Goal: Information Seeking & Learning: Compare options

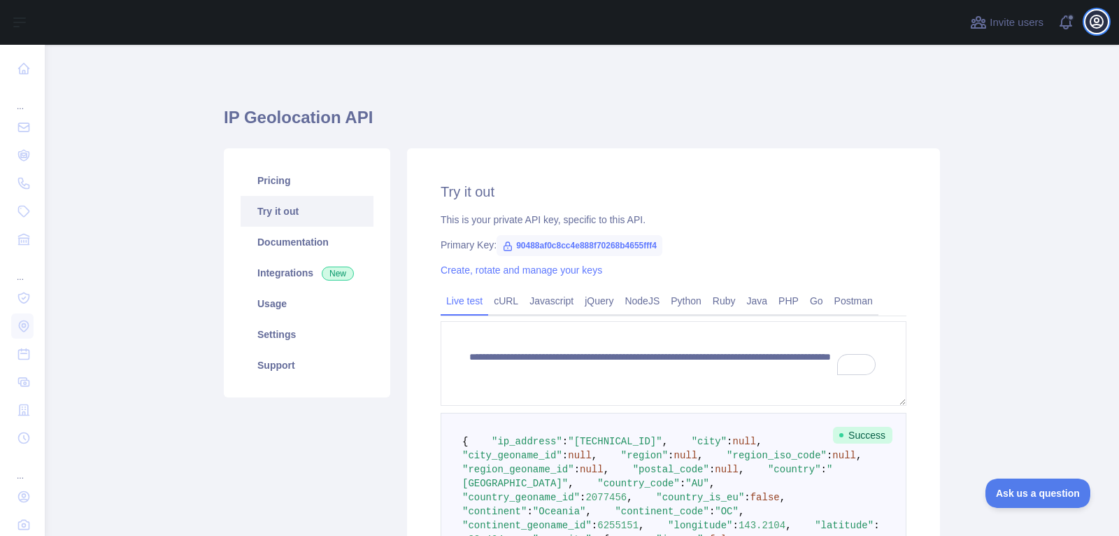
click at [1099, 29] on icon "button" at bounding box center [1096, 21] width 17 height 17
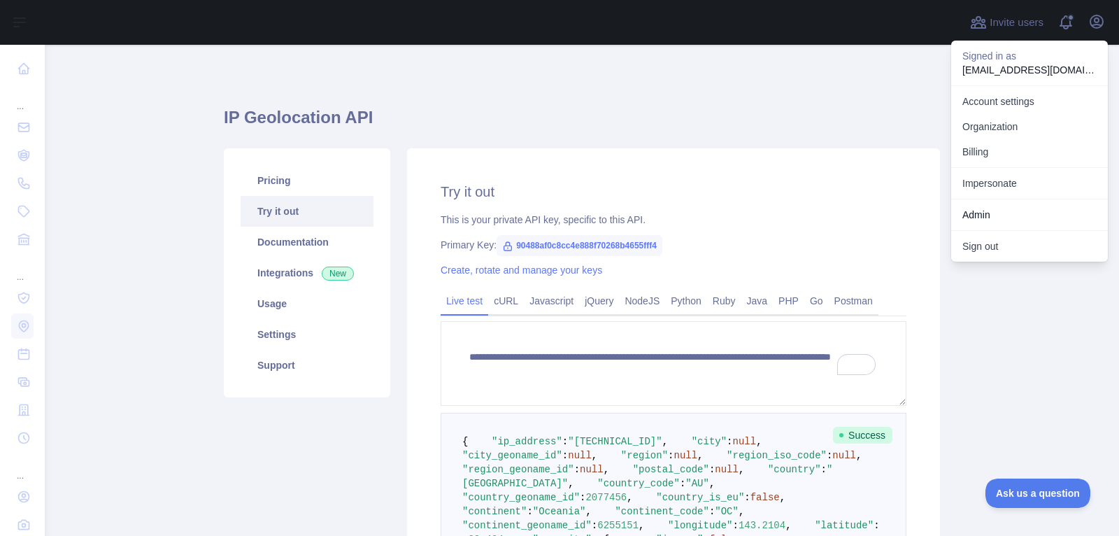
click at [587, 152] on div "**********" at bounding box center [673, 491] width 533 height 687
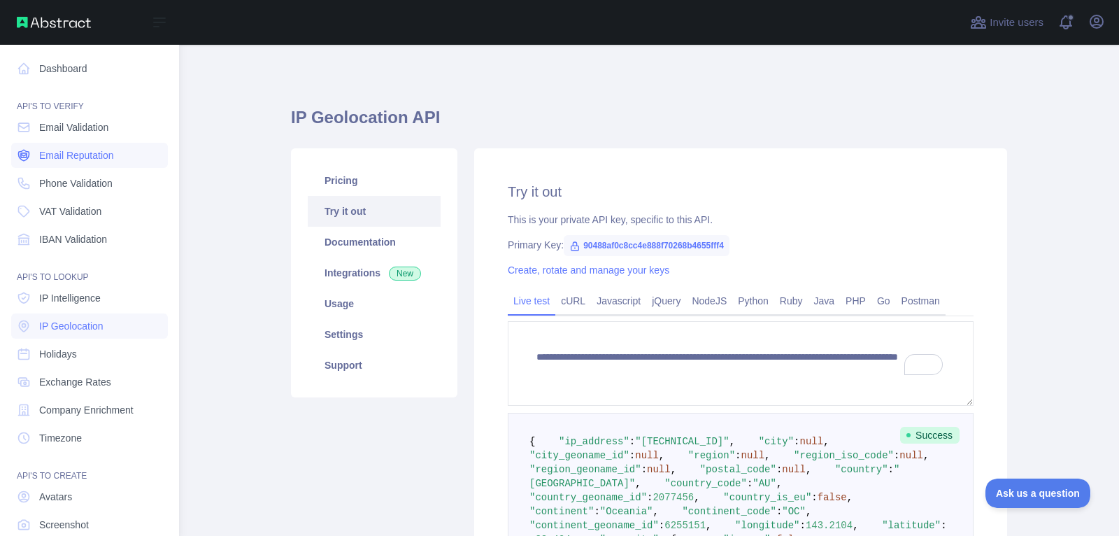
click at [84, 164] on link "Email Reputation" at bounding box center [89, 155] width 157 height 25
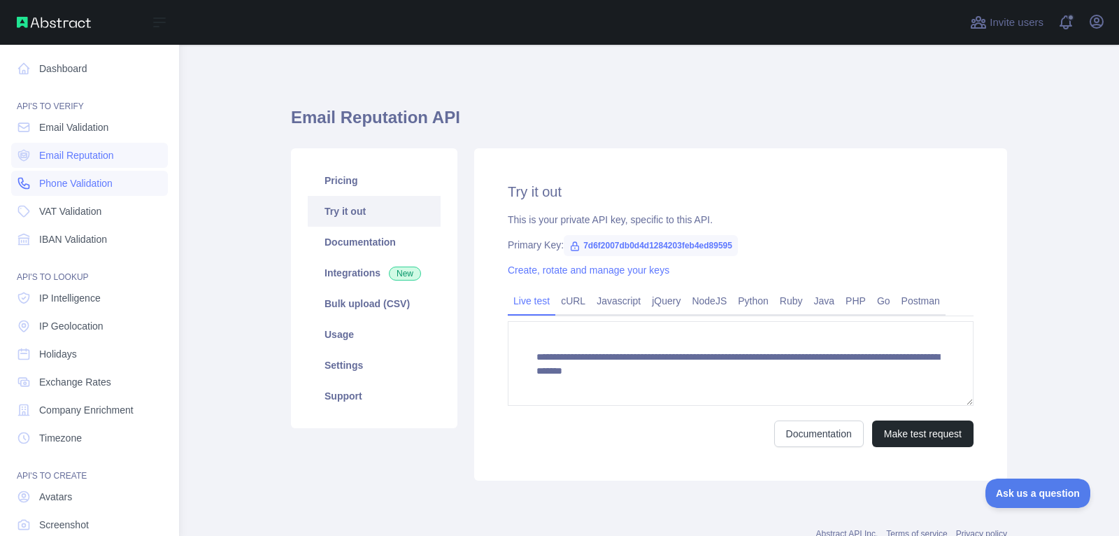
click at [84, 187] on span "Phone Validation" at bounding box center [75, 183] width 73 height 14
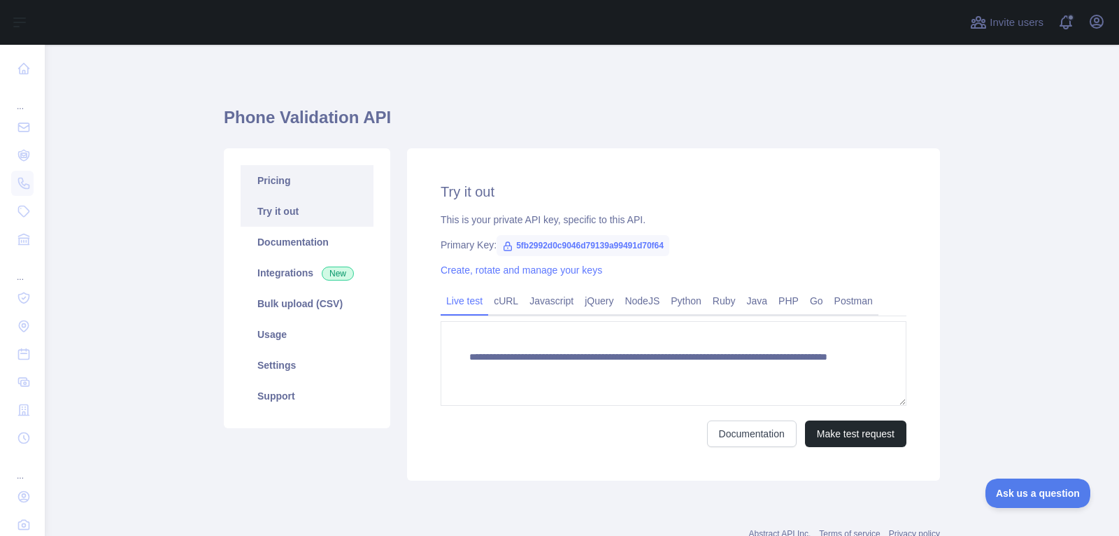
click at [324, 171] on link "Pricing" at bounding box center [307, 180] width 133 height 31
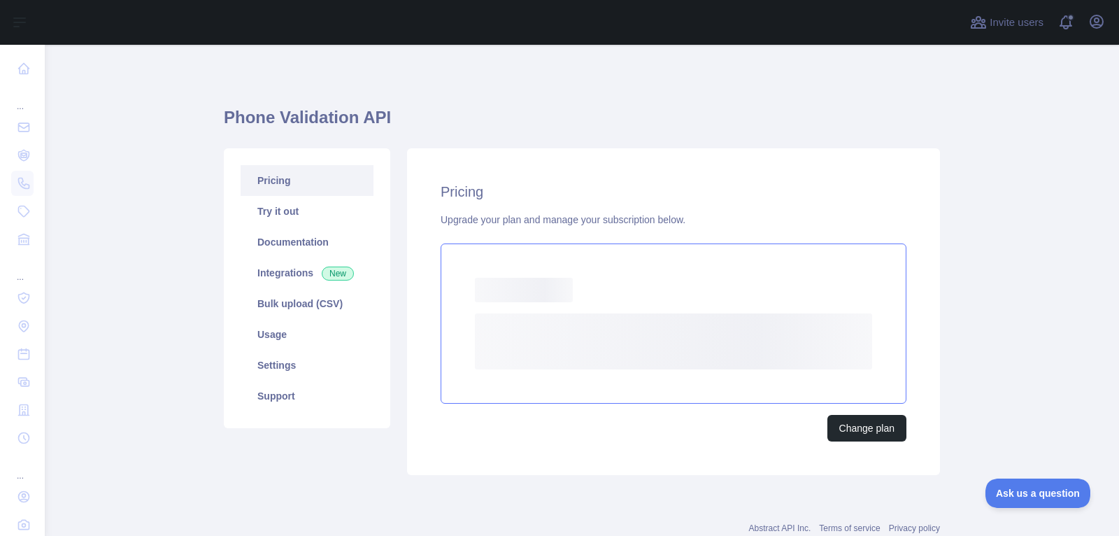
click at [654, 338] on rect at bounding box center [673, 341] width 397 height 56
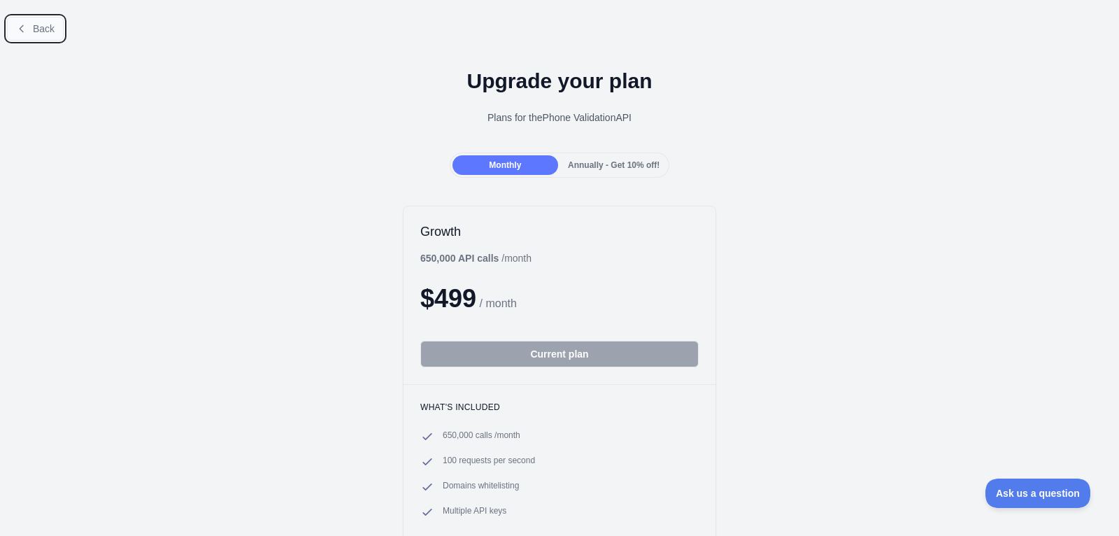
click at [33, 24] on span "Back" at bounding box center [44, 28] width 22 height 11
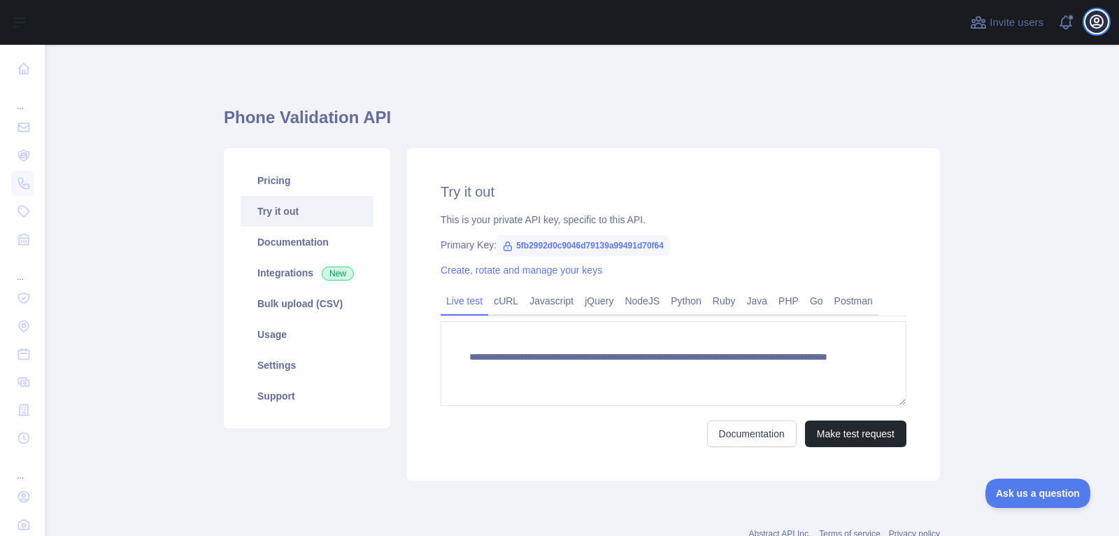
click at [1094, 30] on button "Open user menu" at bounding box center [1096, 21] width 22 height 22
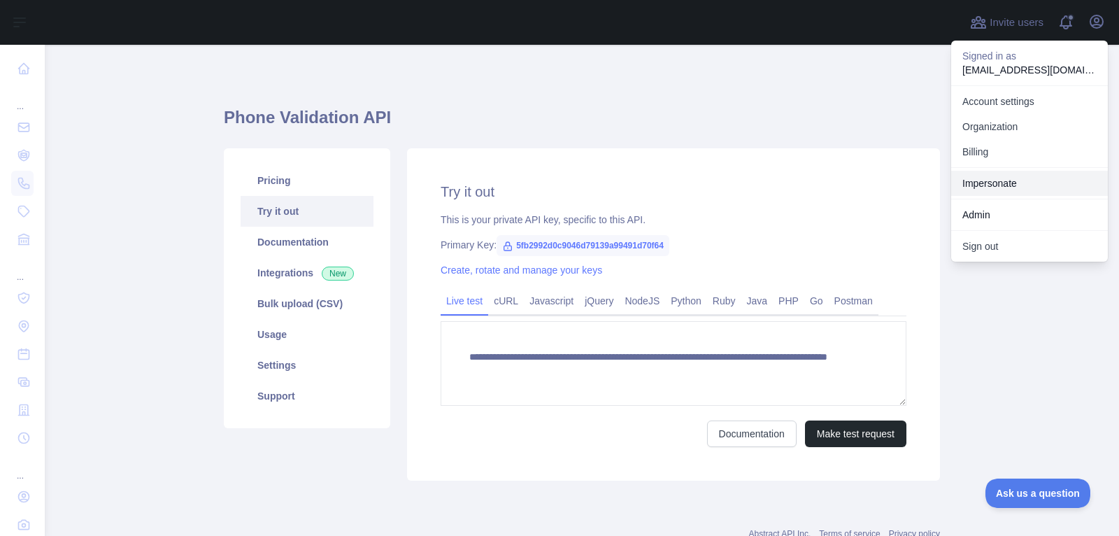
click at [1000, 192] on link "Impersonate" at bounding box center [1029, 183] width 157 height 25
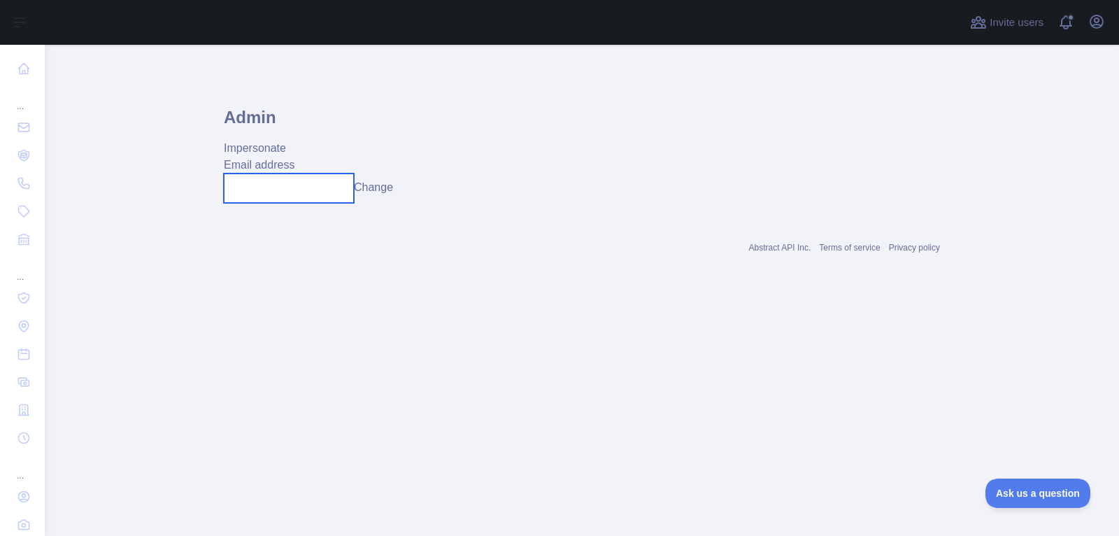
click at [344, 200] on input "text" at bounding box center [289, 187] width 130 height 29
paste input "**********"
type input "**********"
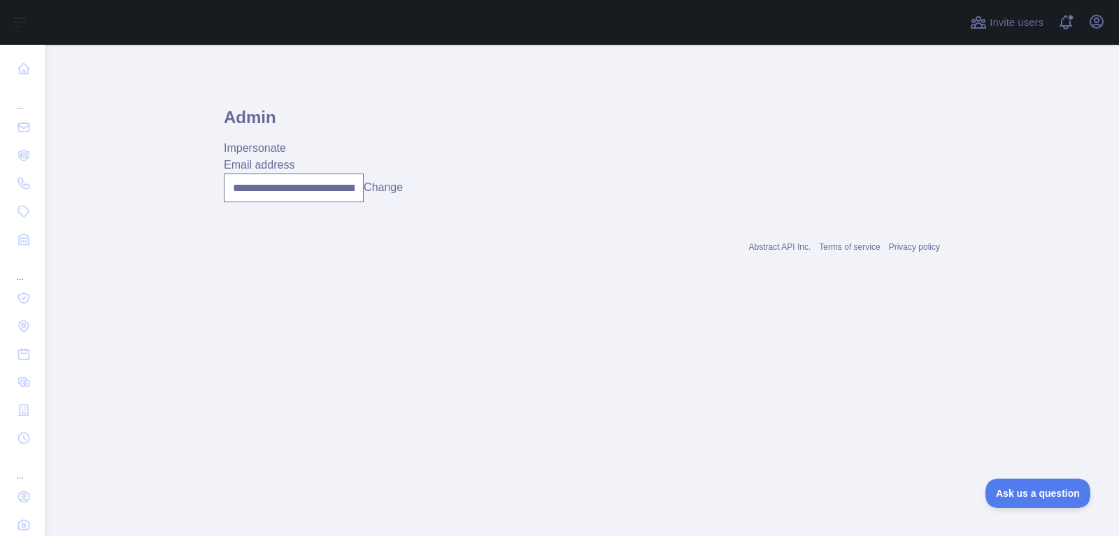
click at [384, 192] on button "Change" at bounding box center [383, 187] width 39 height 17
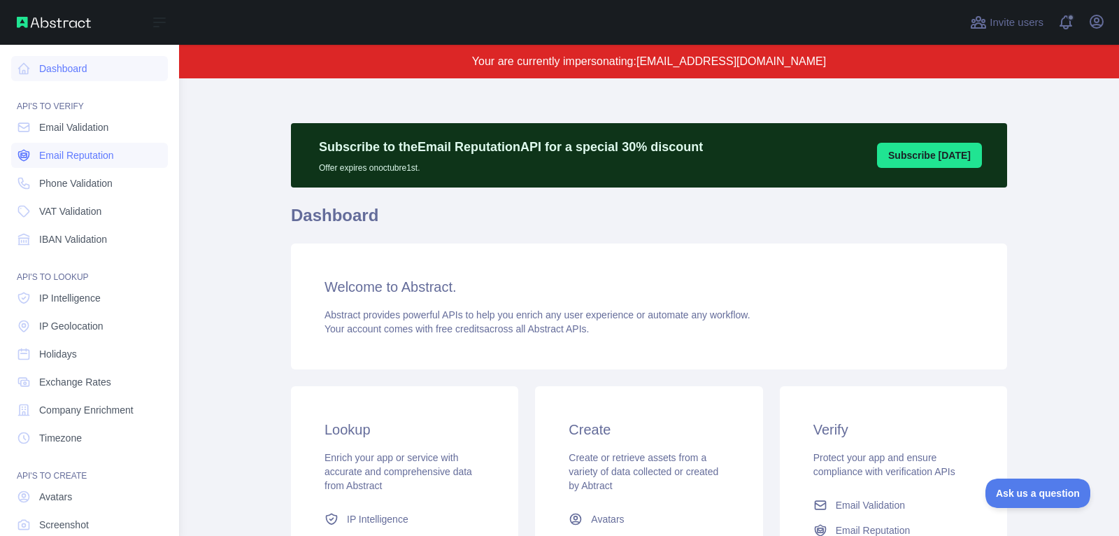
click at [48, 156] on span "Email Reputation" at bounding box center [76, 155] width 75 height 14
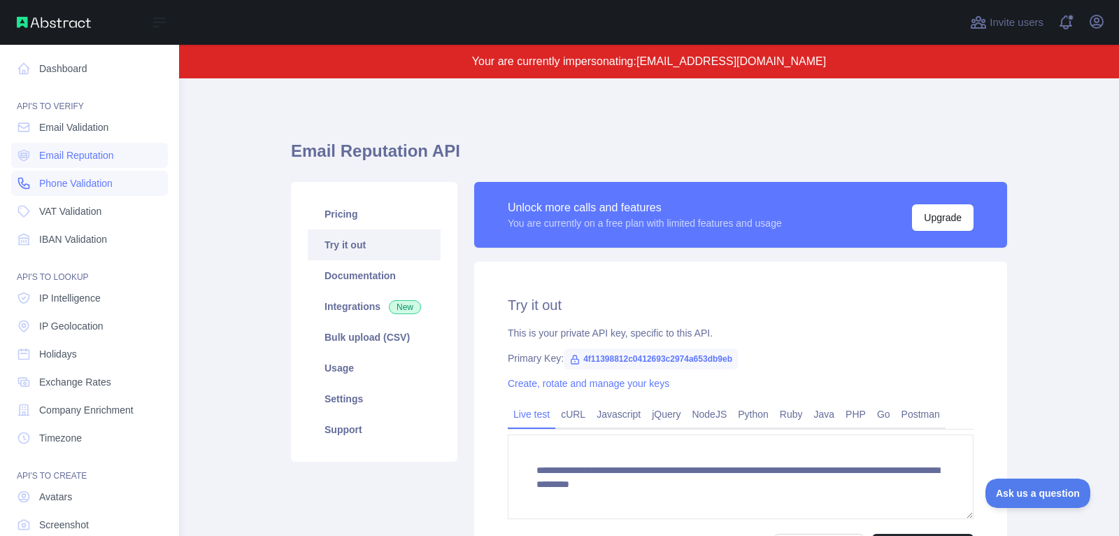
click at [51, 189] on span "Phone Validation" at bounding box center [75, 183] width 73 height 14
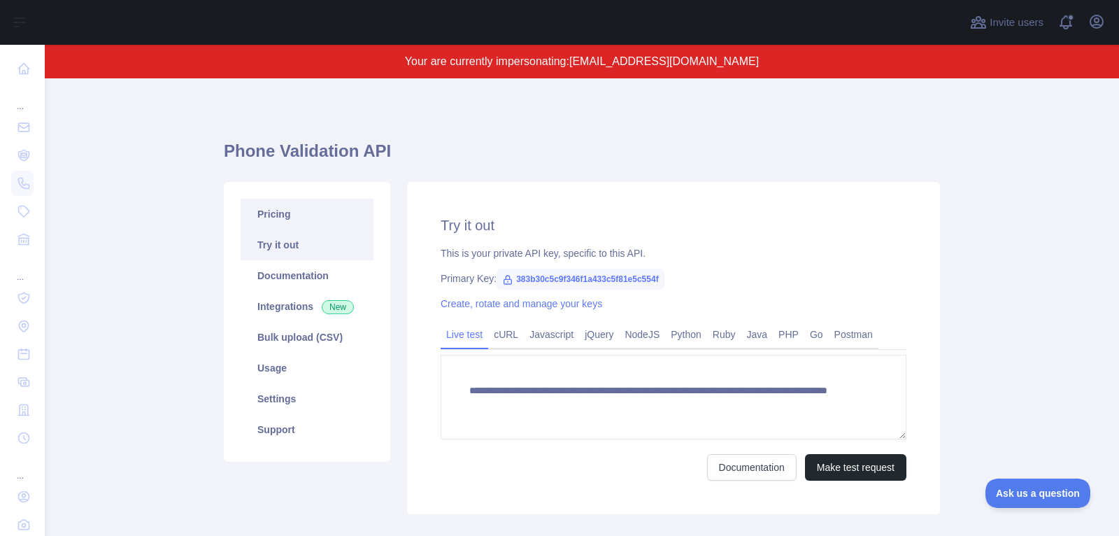
click at [338, 214] on link "Pricing" at bounding box center [307, 214] width 133 height 31
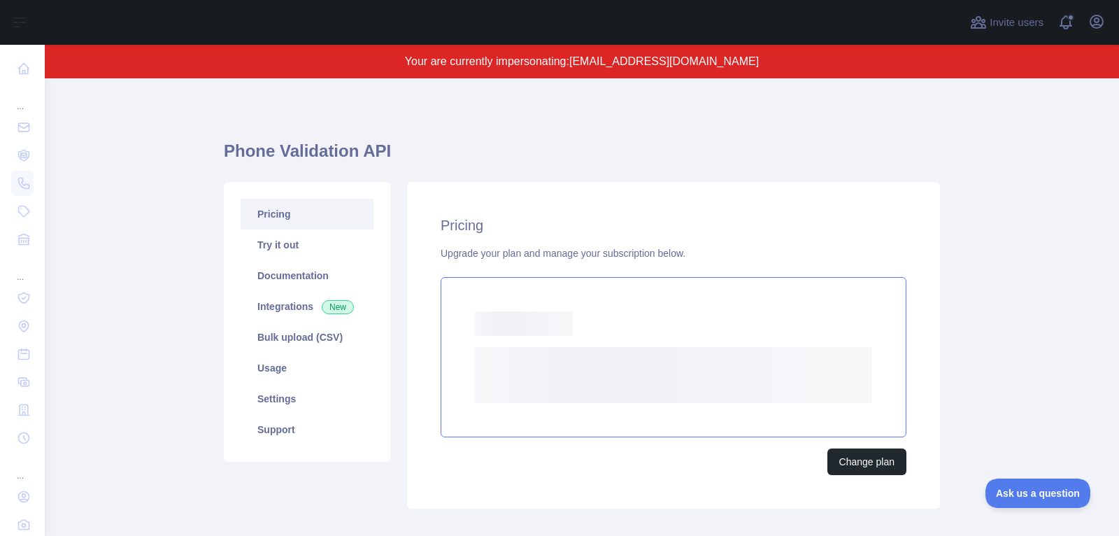
click at [636, 330] on div "Loading..." at bounding box center [673, 323] width 397 height 24
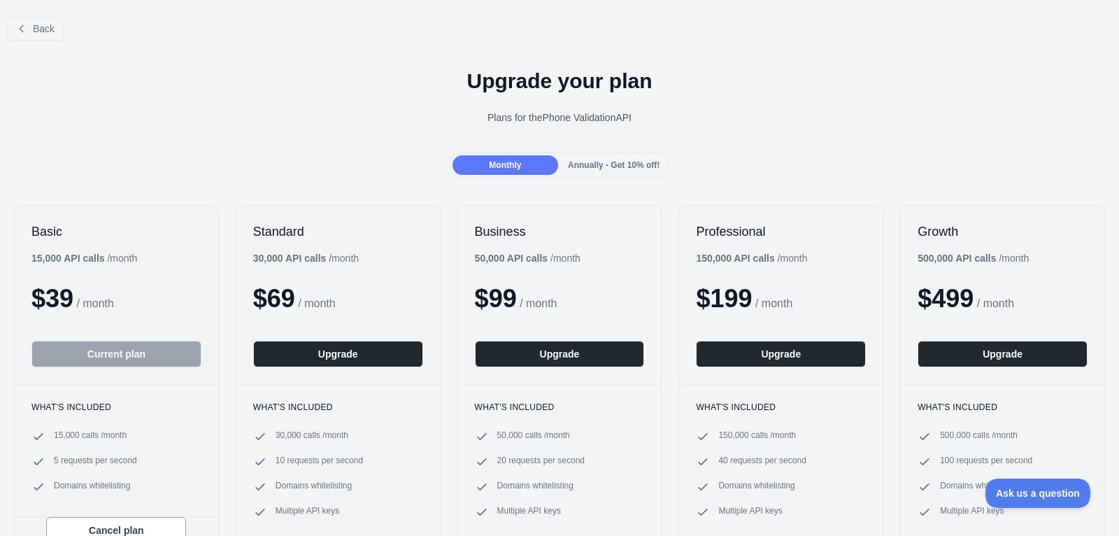
scroll to position [1, 0]
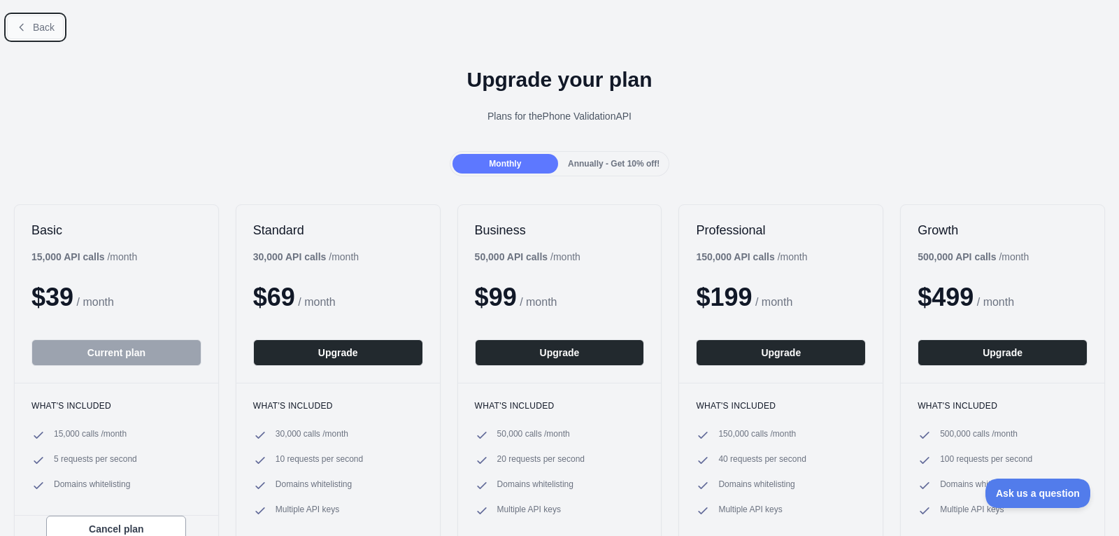
click at [52, 27] on span "Back" at bounding box center [44, 27] width 22 height 11
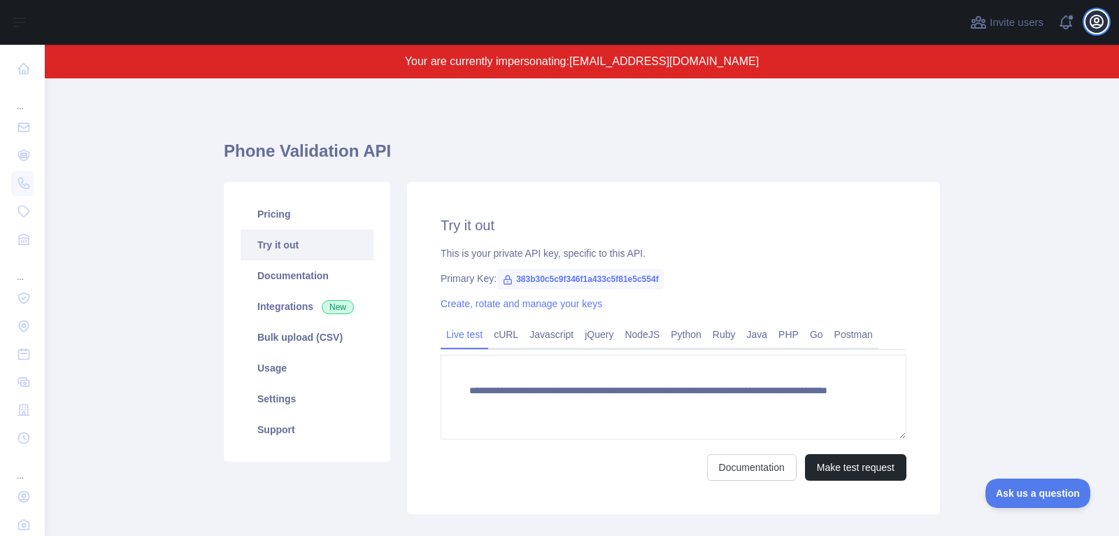
click at [1094, 20] on icon "button" at bounding box center [1096, 21] width 13 height 13
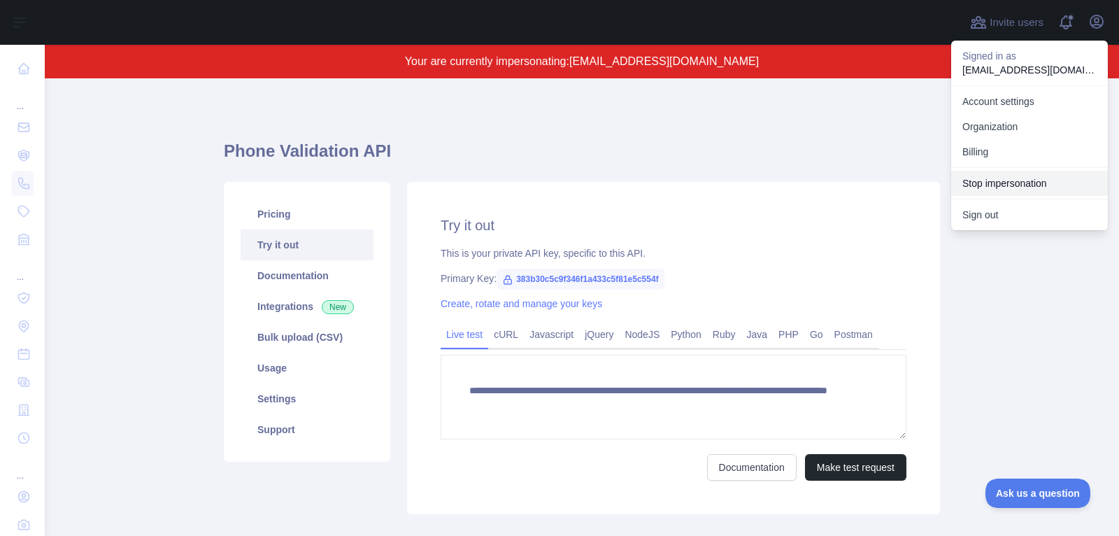
click at [1054, 180] on button "Stop impersonation" at bounding box center [1029, 183] width 157 height 25
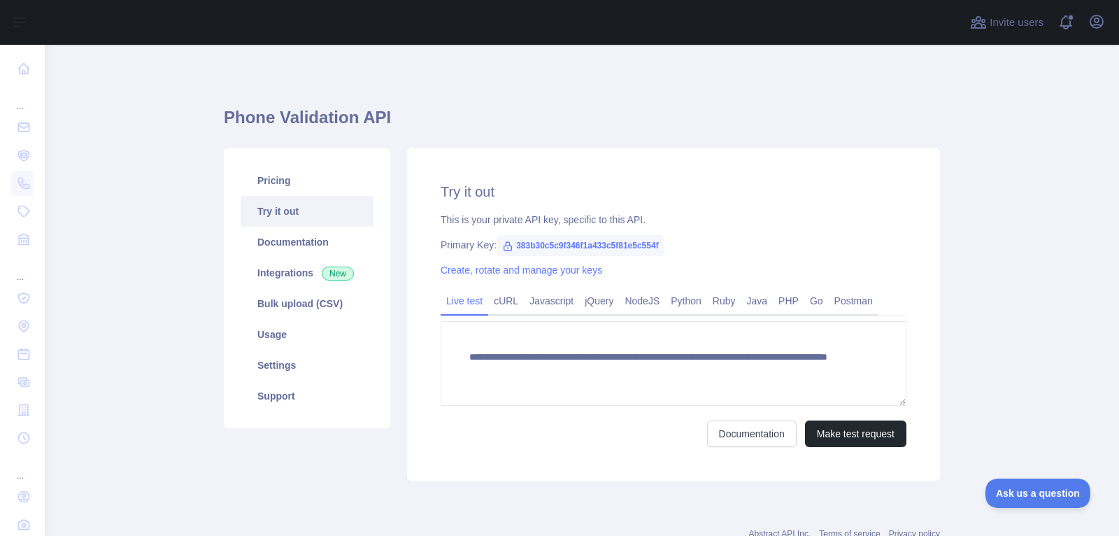
type textarea "**********"
click at [1112, 17] on div "Invite users View notifications Open user menu" at bounding box center [582, 22] width 1074 height 45
click at [1099, 23] on icon "button" at bounding box center [1096, 21] width 17 height 17
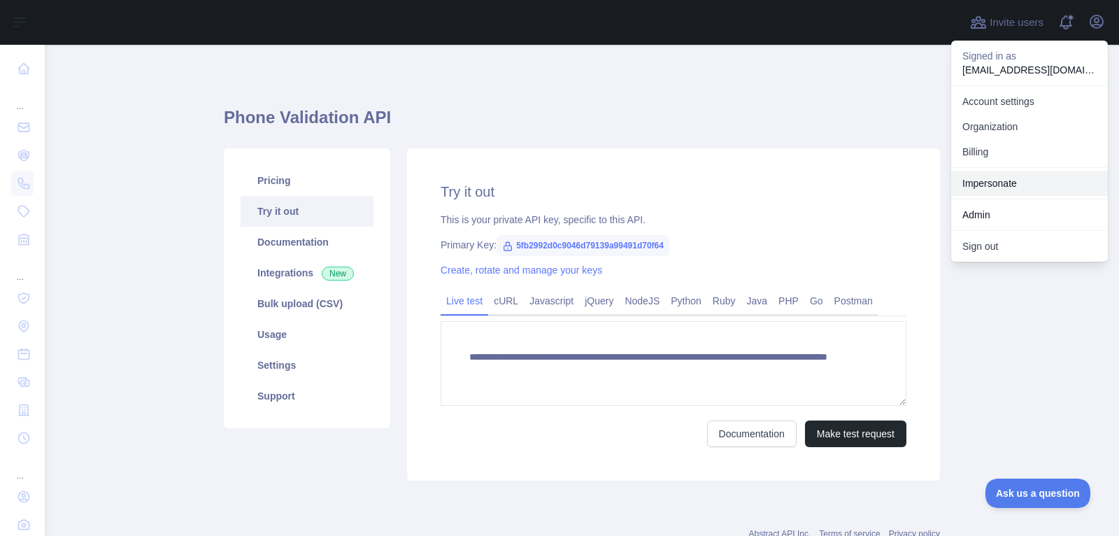
click at [1015, 183] on link "Impersonate" at bounding box center [1029, 183] width 157 height 25
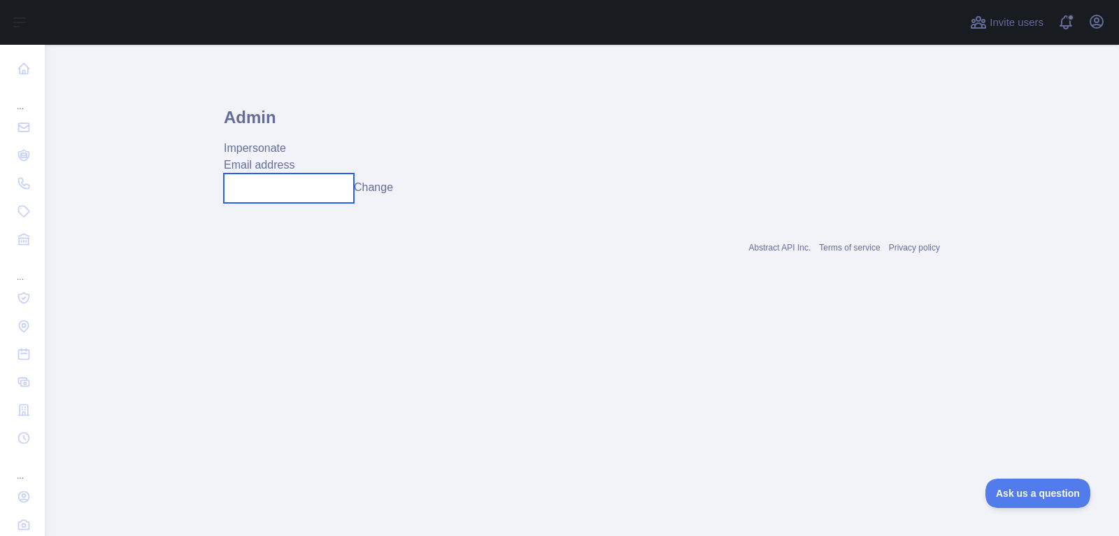
click at [300, 196] on input "text" at bounding box center [289, 187] width 130 height 29
paste input "**********"
click at [383, 187] on button "Change" at bounding box center [383, 187] width 39 height 17
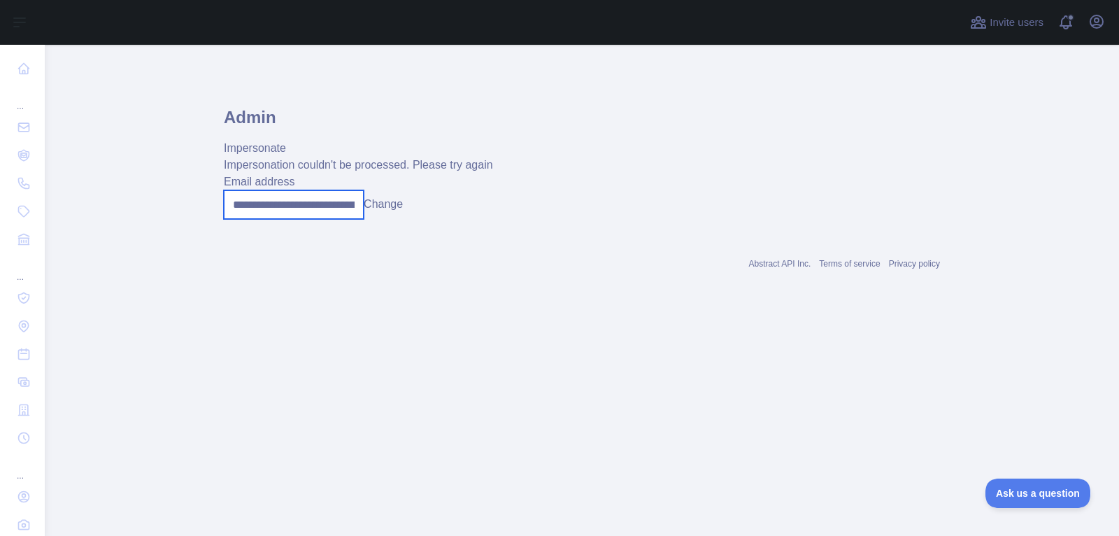
click at [303, 213] on input "**********" at bounding box center [294, 204] width 140 height 29
paste input "text"
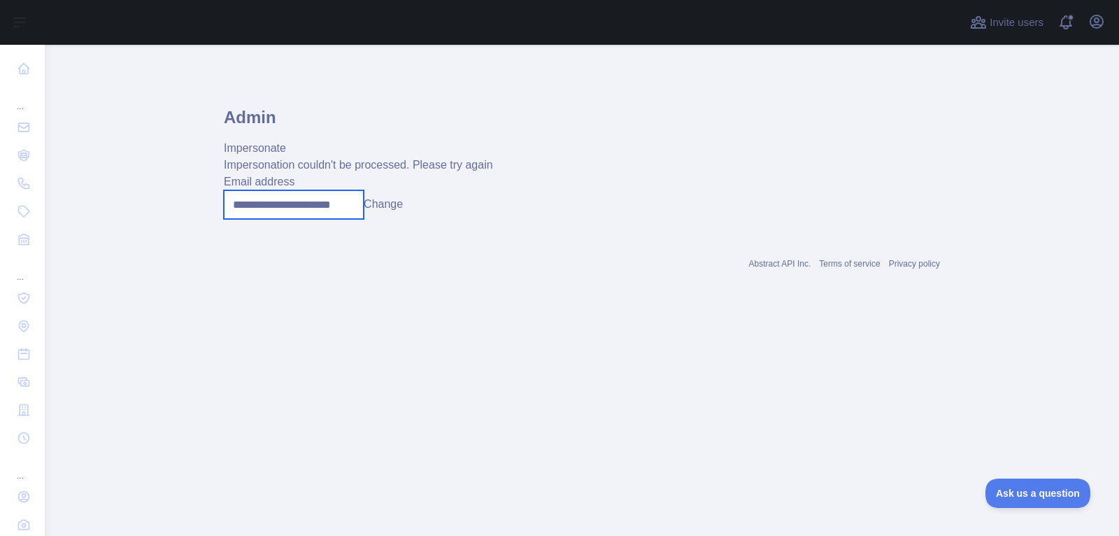
type input "**********"
click at [385, 201] on button "Change" at bounding box center [383, 204] width 39 height 17
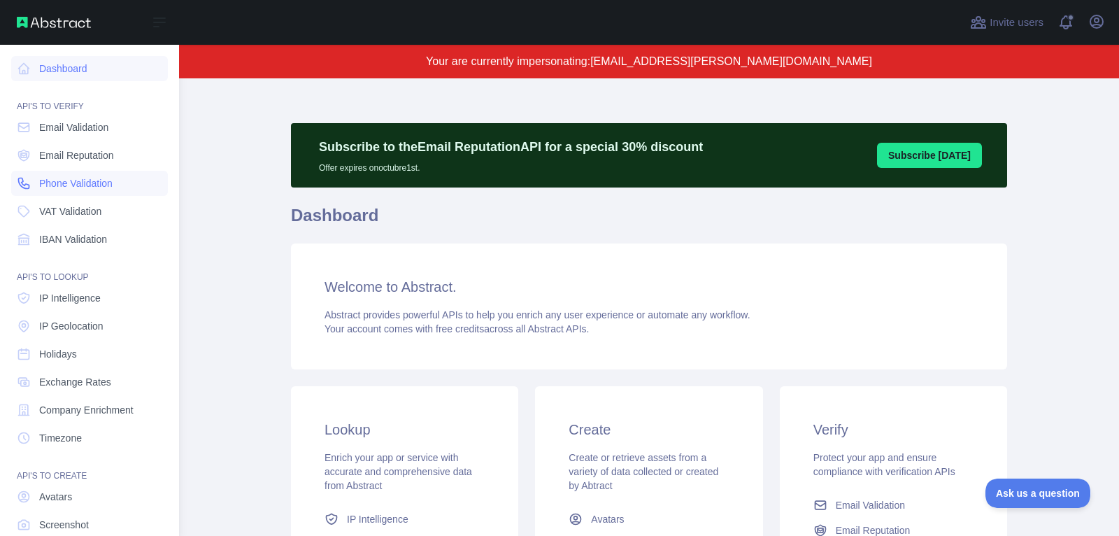
click at [31, 195] on link "Phone Validation" at bounding box center [89, 183] width 157 height 25
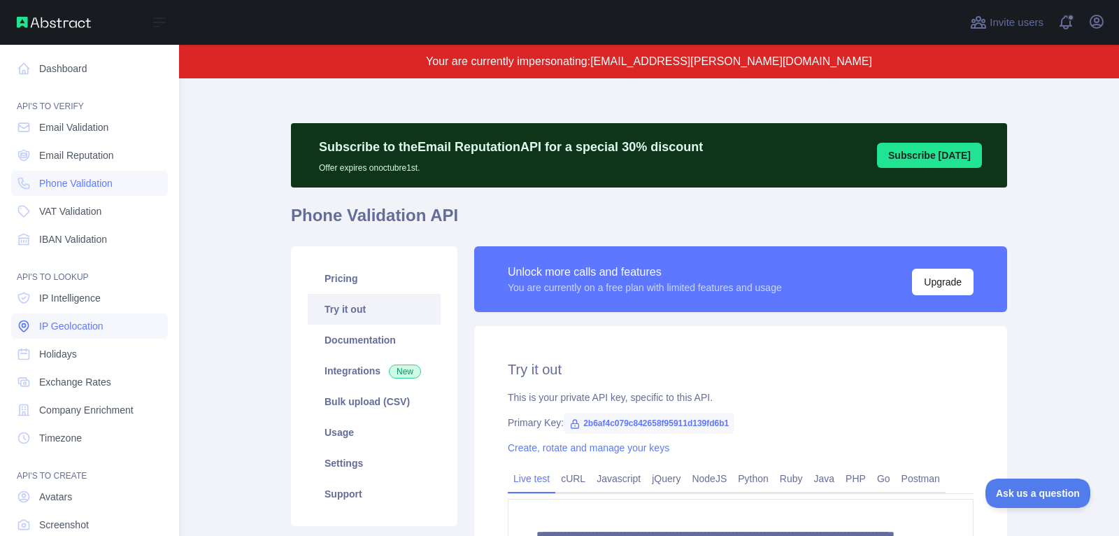
click at [39, 333] on link "IP Geolocation" at bounding box center [89, 325] width 157 height 25
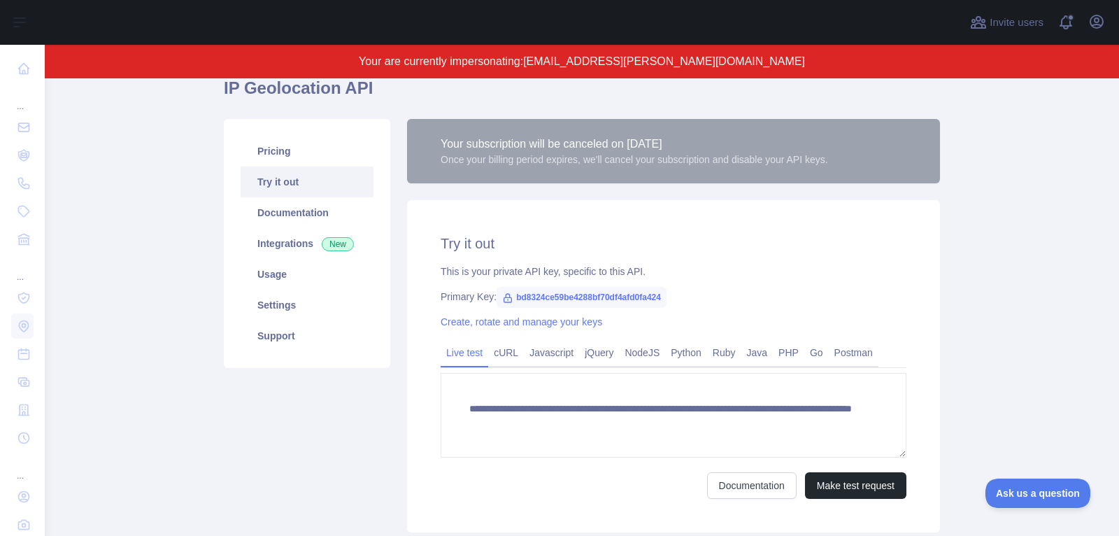
scroll to position [137, 0]
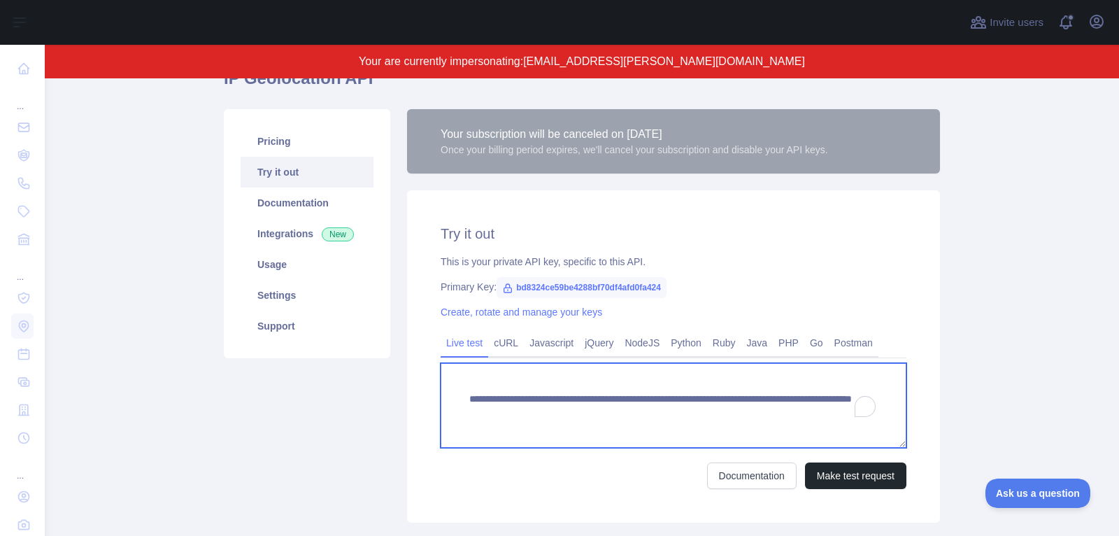
click at [647, 383] on textarea "**********" at bounding box center [673, 405] width 466 height 85
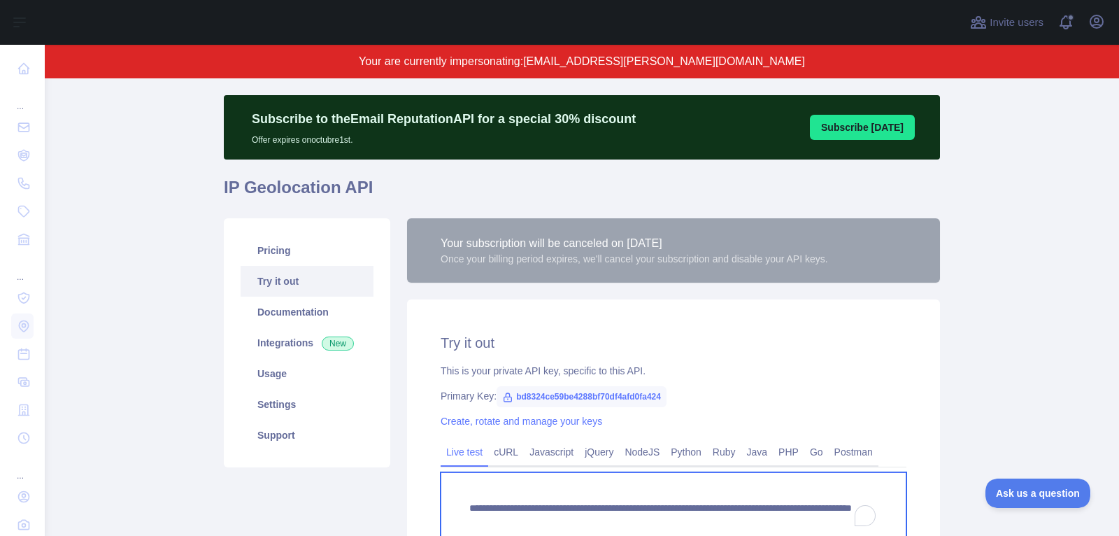
scroll to position [24, 0]
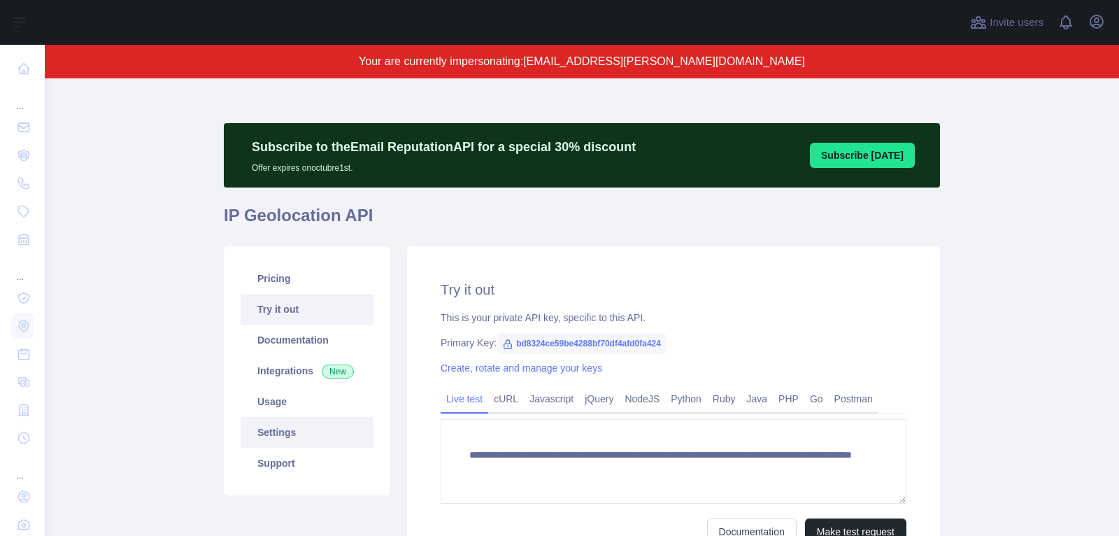
click at [347, 425] on link "Settings" at bounding box center [307, 432] width 133 height 31
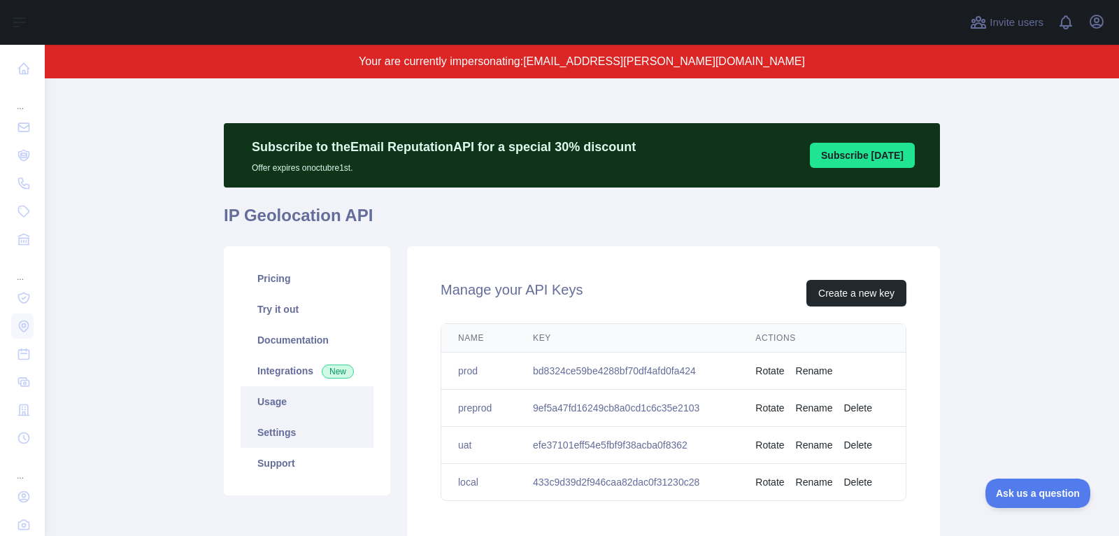
click at [345, 406] on link "Usage" at bounding box center [307, 401] width 133 height 31
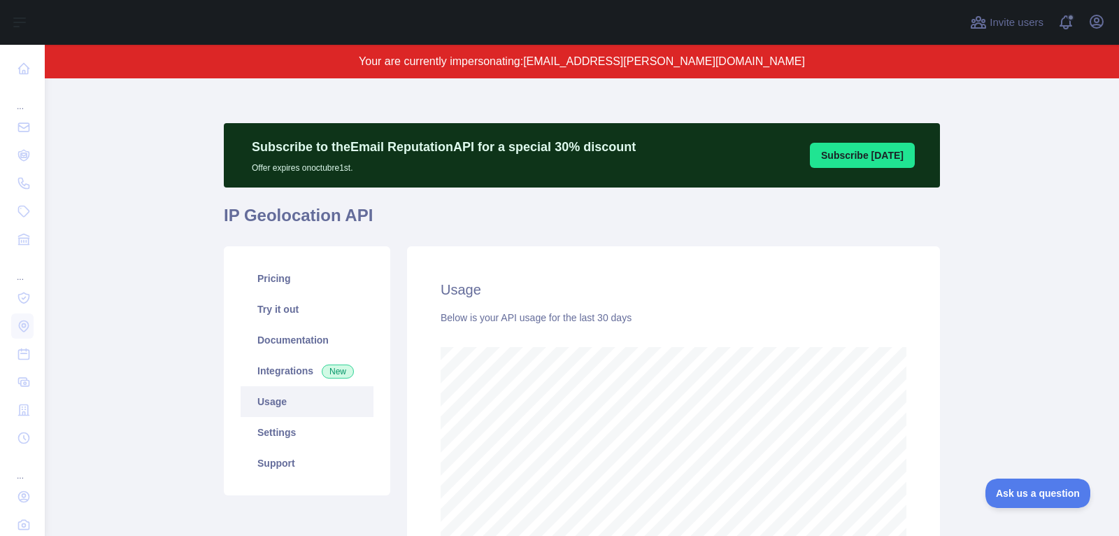
scroll to position [22, 0]
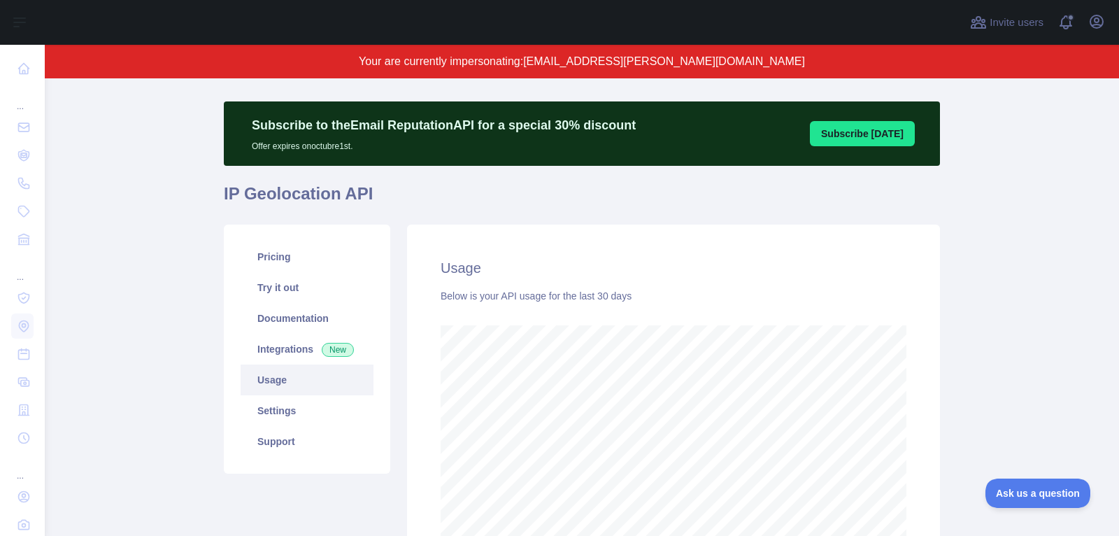
click at [320, 382] on link "Usage" at bounding box center [307, 379] width 133 height 31
click at [315, 419] on link "Settings" at bounding box center [307, 410] width 133 height 31
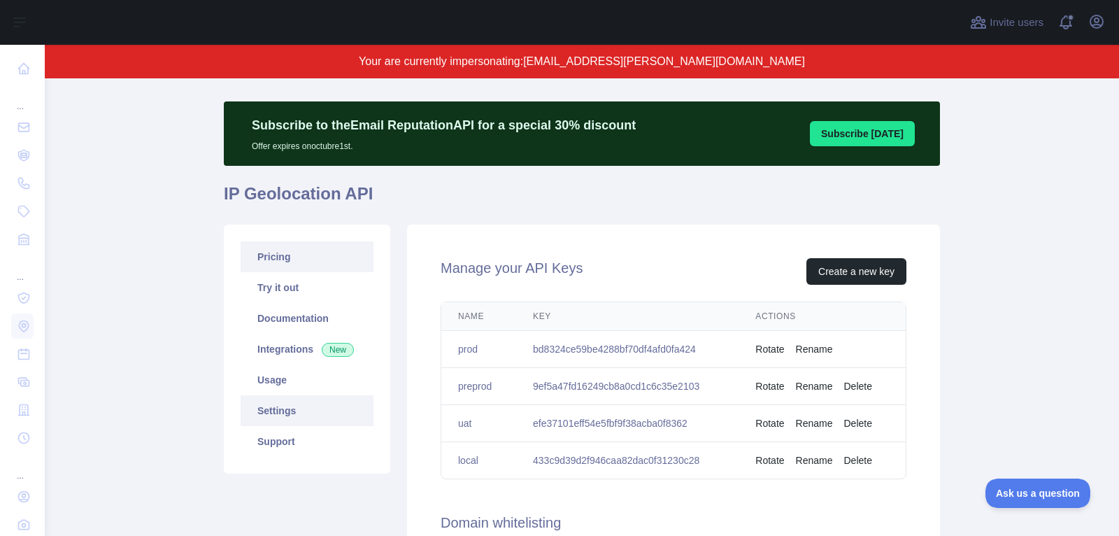
click at [336, 267] on link "Pricing" at bounding box center [307, 256] width 133 height 31
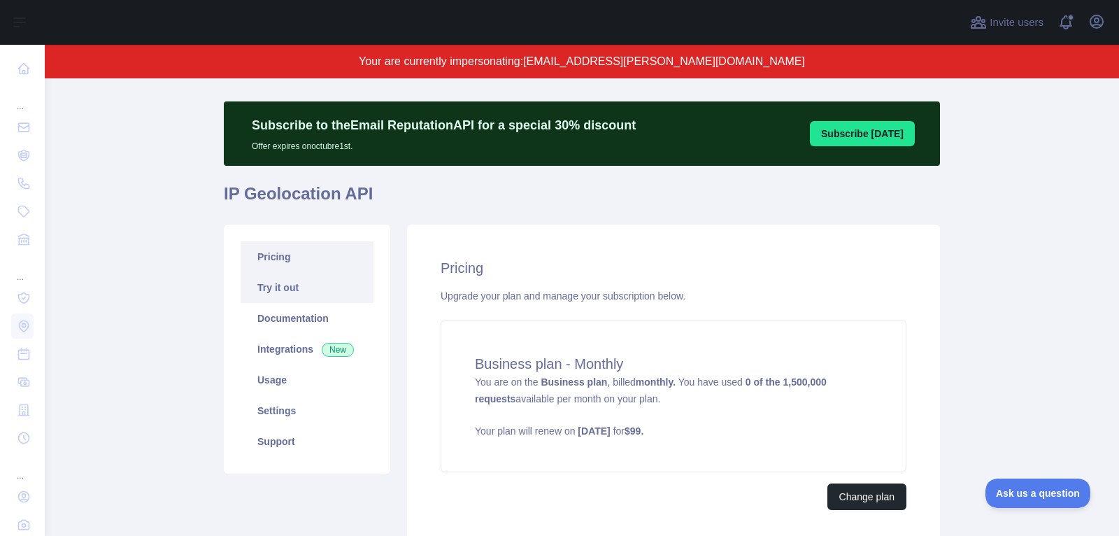
click at [266, 289] on link "Try it out" at bounding box center [307, 287] width 133 height 31
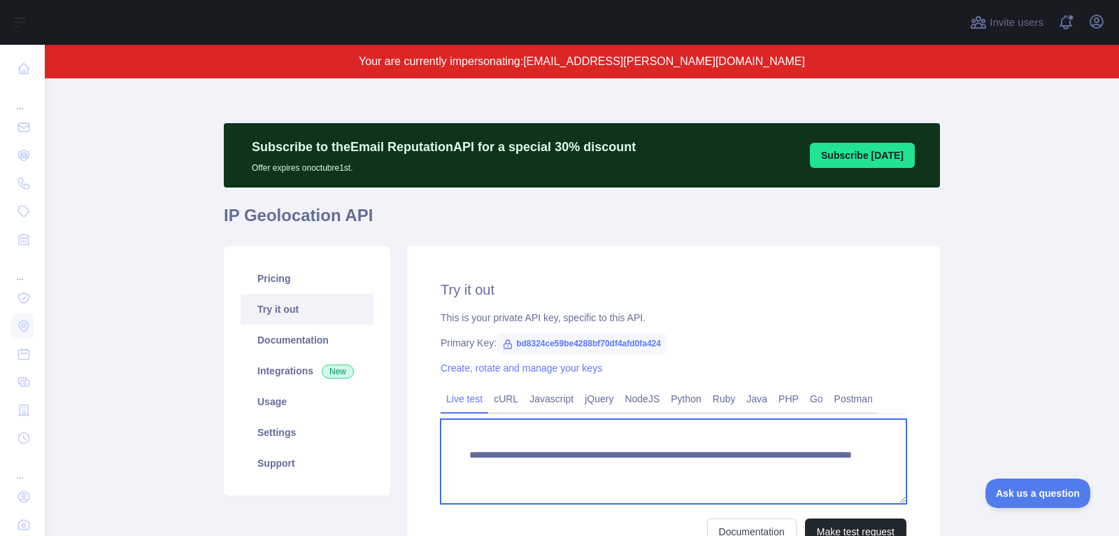
click at [574, 469] on textarea "**********" at bounding box center [673, 461] width 466 height 85
click at [773, 480] on textarea "**********" at bounding box center [673, 461] width 466 height 85
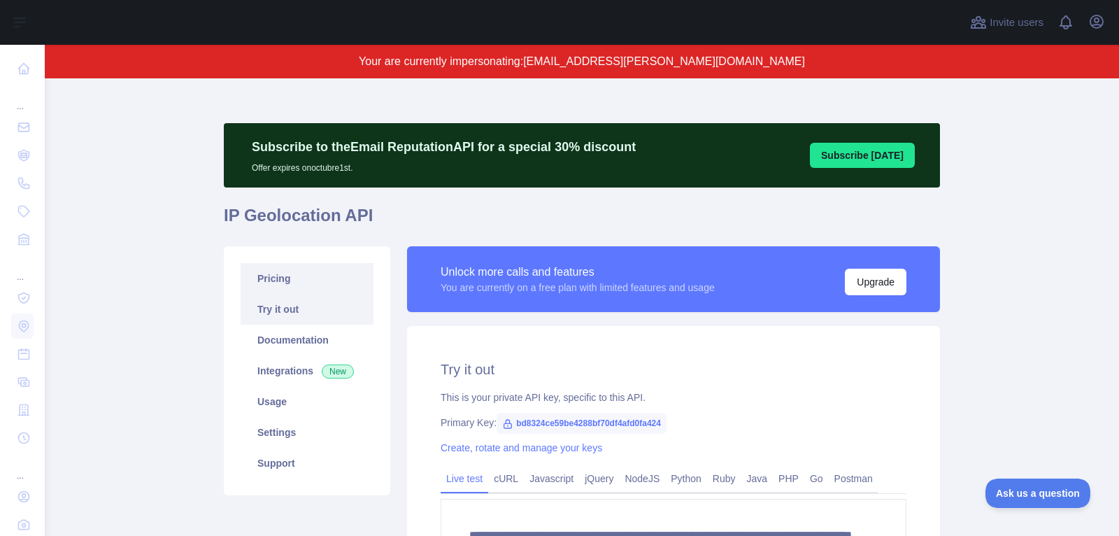
click at [261, 290] on link "Pricing" at bounding box center [307, 278] width 133 height 31
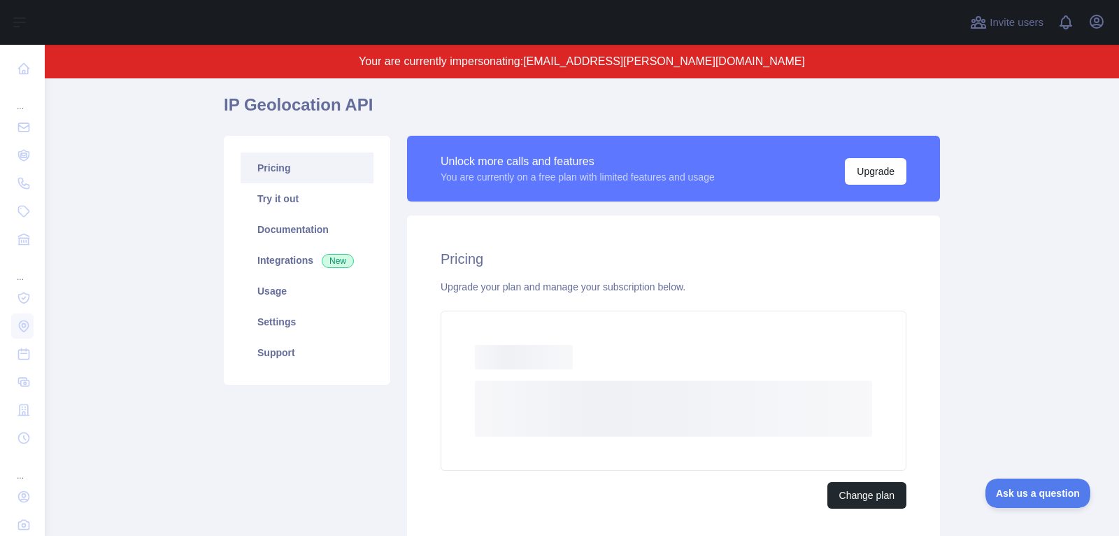
scroll to position [113, 0]
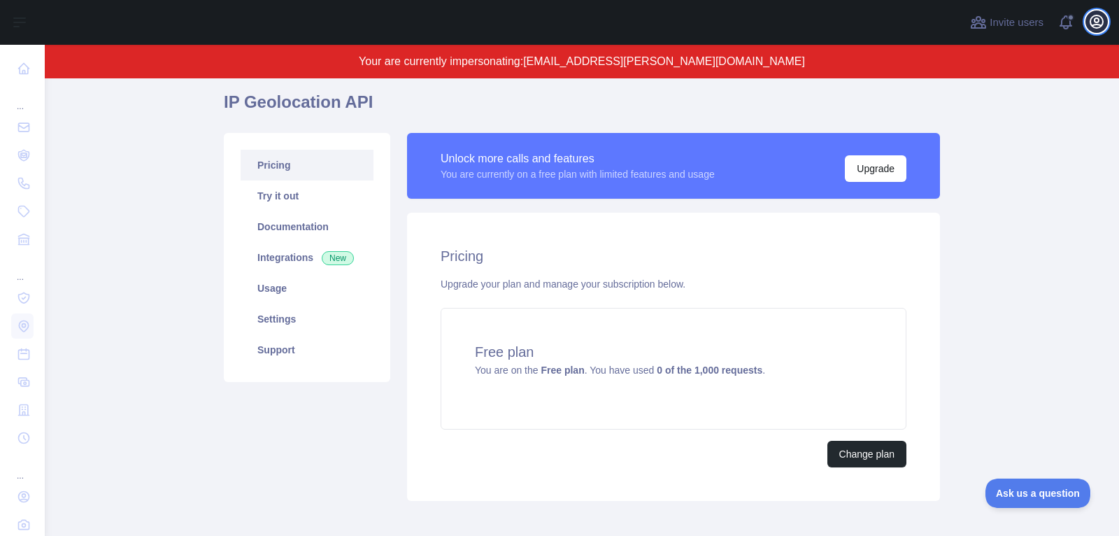
click at [1094, 24] on icon "button" at bounding box center [1096, 21] width 13 height 13
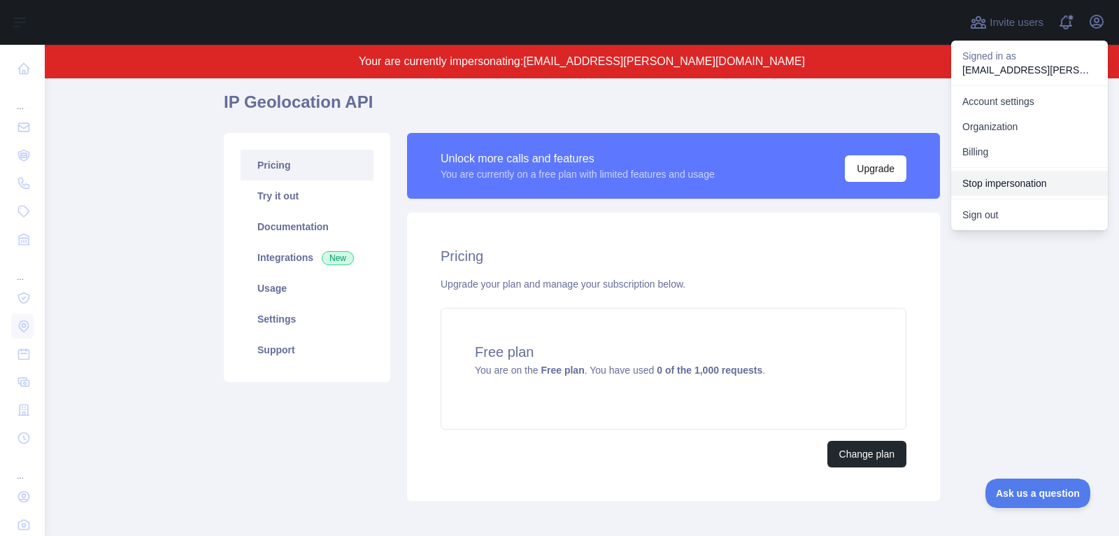
click at [1022, 189] on button "Stop impersonation" at bounding box center [1029, 183] width 157 height 25
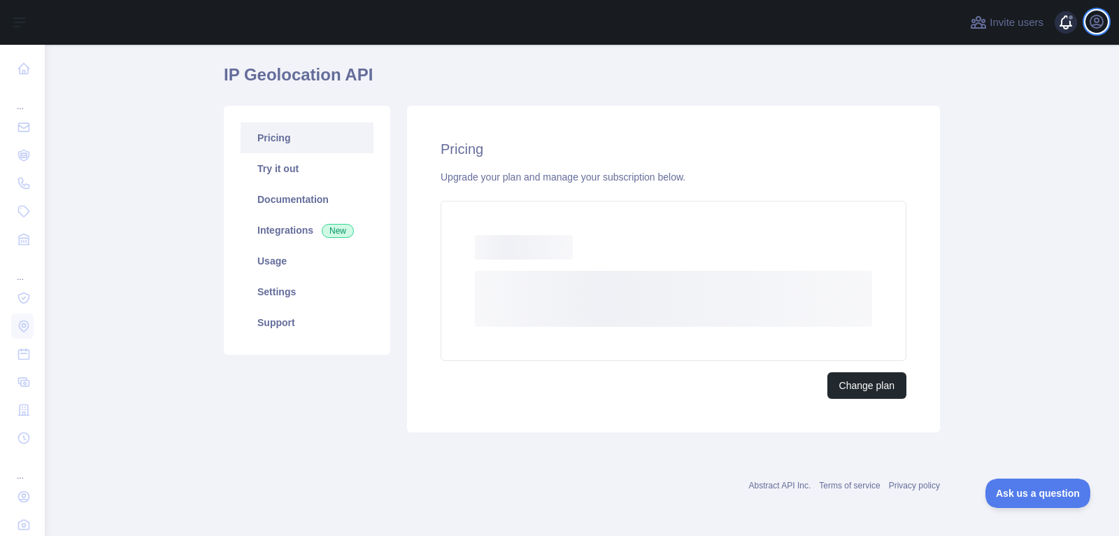
scroll to position [41, 0]
